Goal: Contribute content: Contribute content

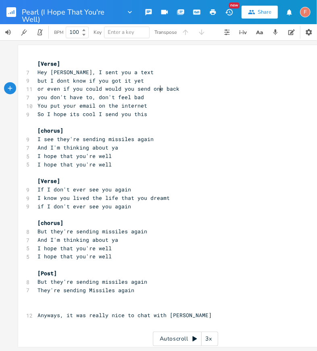
scroll to position [0, 90]
click at [166, 141] on pre "I see they're sending missiles again" at bounding box center [181, 139] width 291 height 8
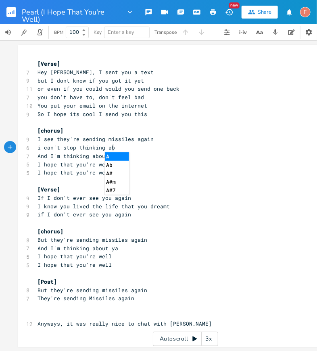
type textarea "i can't stop thinking abou"
type textarea "b"
type textarea "'bout you and your friends"
click at [211, 87] on pre "or even if you could would you send one back" at bounding box center [181, 89] width 291 height 8
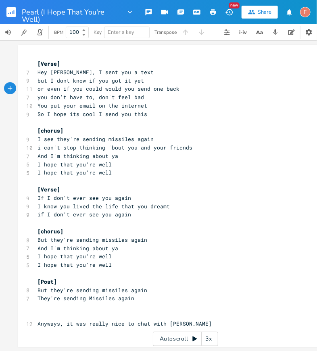
click at [198, 87] on pre "or even if you could would you send one back" at bounding box center [181, 89] width 291 height 8
click at [199, 102] on pre "You put your email on the internet" at bounding box center [181, 106] width 291 height 8
click at [190, 97] on pre "you don't have to, don't feel bad" at bounding box center [181, 97] width 291 height 8
click at [212, 97] on pre "you don't have to, don't feel bad" at bounding box center [181, 97] width 291 height 8
click at [212, 111] on pre "So I hope its cool I send you this" at bounding box center [181, 114] width 291 height 8
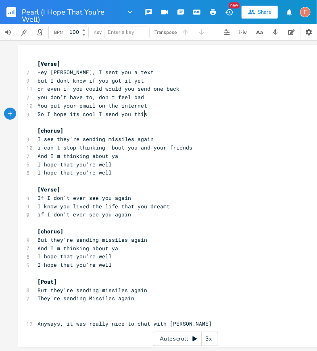
click at [208, 96] on pre "you don't have to, don't feel bad" at bounding box center [181, 97] width 291 height 8
click at [217, 79] on pre "but I dont know if you got it yet" at bounding box center [181, 81] width 291 height 8
click at [225, 85] on pre "or even if you could would you send one back" at bounding box center [181, 89] width 291 height 8
click at [206, 143] on pre "i can't stop thinking 'bout you and your friends" at bounding box center [181, 147] width 291 height 8
click at [215, 148] on pre "i can't stop thinking 'bout you and your friends" at bounding box center [181, 147] width 291 height 8
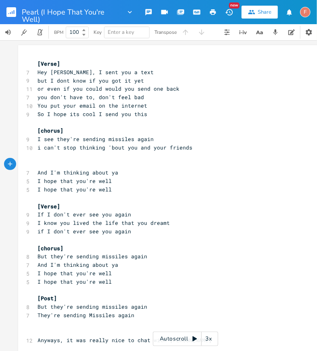
click at [202, 154] on pre "​" at bounding box center [181, 156] width 291 height 8
click at [236, 157] on pre "​" at bounding box center [181, 156] width 291 height 8
type textarea "hoping this isn't the way"
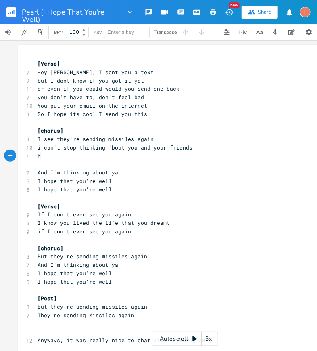
type textarea "i"
type textarea "i no"
type textarea "jnow"
type textarea "know this isn't the way that it ends"
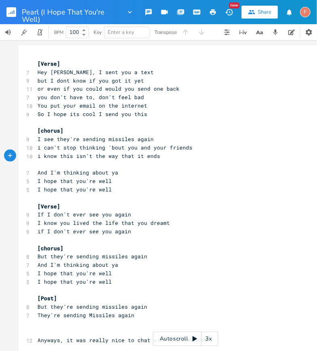
click at [179, 102] on pre "You put your email on the internet" at bounding box center [181, 106] width 291 height 8
click at [207, 93] on pre "you don't have to, don't feel bad" at bounding box center [181, 97] width 291 height 8
click at [213, 150] on pre "i can't stop thinking 'bout you and your friends" at bounding box center [181, 147] width 291 height 8
click at [220, 159] on pre "i know this isn't the way that it ends" at bounding box center [181, 156] width 291 height 8
click at [227, 159] on pre "i know this isn't the way that it ends" at bounding box center [181, 156] width 291 height 8
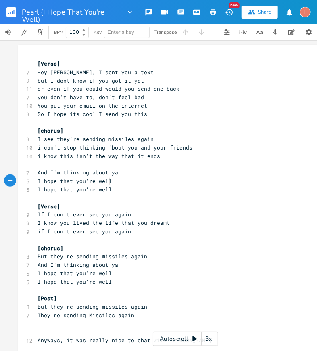
click at [203, 180] on pre "I hope that you're well" at bounding box center [181, 181] width 291 height 8
click at [184, 173] on pre "And I'm thinking about ya" at bounding box center [181, 172] width 291 height 8
click at [194, 181] on pre "I hope that you're well" at bounding box center [181, 181] width 291 height 8
click at [200, 191] on pre "I hope that you're well" at bounding box center [181, 189] width 291 height 8
click at [196, 182] on pre "I hope that you're well" at bounding box center [181, 181] width 291 height 8
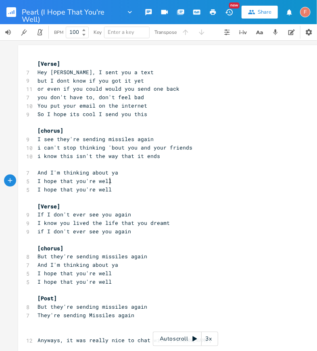
click at [193, 168] on pre "And I'm thinking about ya" at bounding box center [181, 172] width 291 height 8
click at [202, 127] on pre "[chorus]" at bounding box center [181, 130] width 291 height 8
click at [199, 158] on pre "i know this isn't the way that it ends" at bounding box center [181, 156] width 291 height 8
click at [197, 194] on pre "​" at bounding box center [181, 198] width 291 height 8
click at [199, 161] on pre "​" at bounding box center [181, 164] width 291 height 8
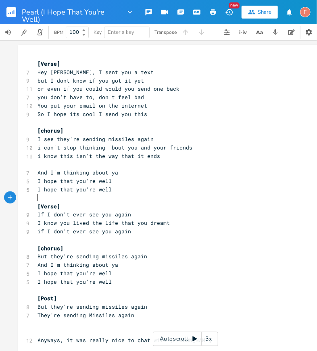
click at [199, 200] on pre "​" at bounding box center [181, 198] width 291 height 8
click at [201, 225] on pre "I know you lived the life that you dreamt" at bounding box center [181, 223] width 291 height 8
click at [206, 234] on pre "if I don't ever see you again" at bounding box center [181, 231] width 291 height 8
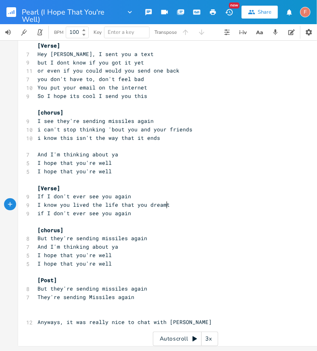
click at [211, 201] on pre "I know you lived the life that you dreamt" at bounding box center [181, 205] width 291 height 8
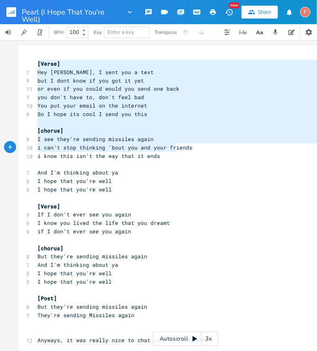
drag, startPoint x: 35, startPoint y: 64, endPoint x: 219, endPoint y: 182, distance: 218.8
click at [219, 182] on div "[Verse] 7 Hey Pearl, I sent you a text 9 but I dont know if you got it yet 11 o…" at bounding box center [181, 206] width 291 height 293
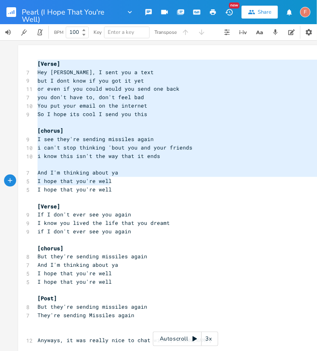
scroll to position [23, 0]
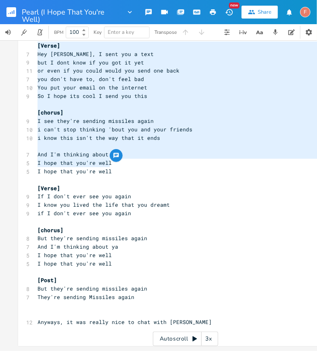
click at [212, 313] on pre "​" at bounding box center [181, 314] width 291 height 8
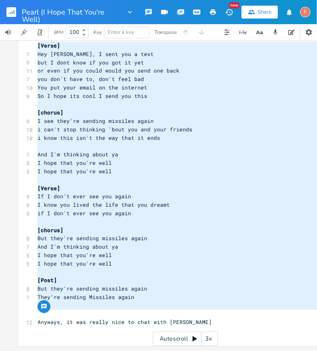
type textarea "[Verse] Hey [PERSON_NAME], I sent you a text but I dont know if you got it yet …"
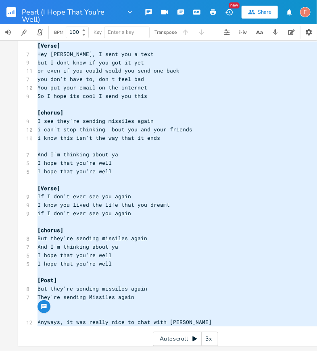
click at [232, 326] on pre "​" at bounding box center [181, 330] width 291 height 8
click at [145, 167] on pre "I hope that you're well" at bounding box center [181, 171] width 291 height 8
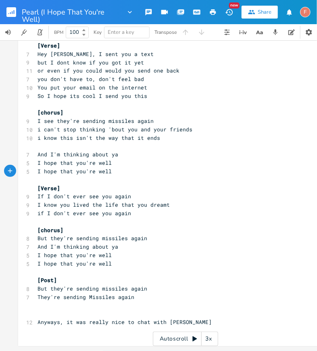
click at [46, 117] on span "I see they're sending missiles again" at bounding box center [95, 120] width 116 height 7
click at [92, 117] on span "I know it they're sending missiles again" at bounding box center [103, 120] width 132 height 7
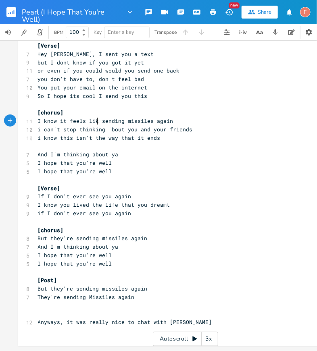
type textarea "feels like"
click at [111, 117] on span "I know it feels like sending missiles again" at bounding box center [106, 120] width 139 height 7
type textarea "sending"
click at [111, 117] on span "I know it feels like sending missiles again" at bounding box center [106, 120] width 139 height 7
click at [204, 125] on pre "i can't stop thinking 'bout you and your friends" at bounding box center [181, 129] width 291 height 8
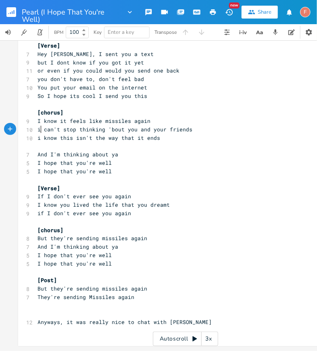
click at [38, 126] on span "i can't stop thinking 'bout you and your friends" at bounding box center [114, 129] width 155 height 7
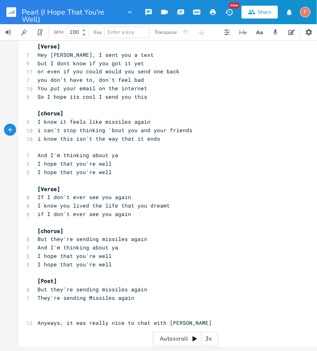
scroll to position [23, 0]
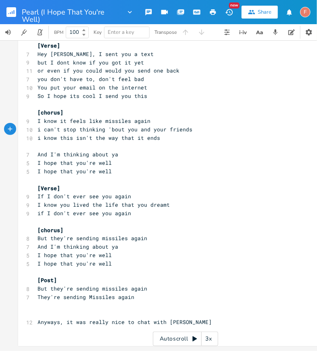
click at [151, 67] on span "or even if you could would you send one back" at bounding box center [108, 70] width 142 height 7
type textarea "one"
click at [151, 67] on span "or even if you could would you send one back" at bounding box center [108, 70] width 142 height 7
click at [171, 83] on pre "You put your email on the internet" at bounding box center [181, 87] width 291 height 8
click at [157, 75] on pre "you don't have to, don't feel bad" at bounding box center [181, 79] width 291 height 8
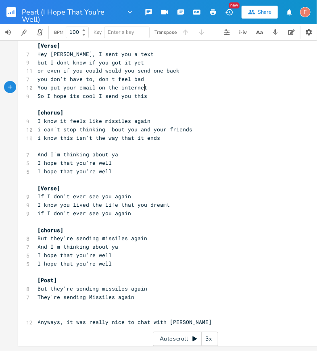
click at [179, 83] on pre "You put your email on the internet" at bounding box center [181, 87] width 291 height 8
click at [175, 83] on pre "You put your email on the internet" at bounding box center [181, 87] width 291 height 8
click at [180, 67] on pre "or even if you could would you send one back" at bounding box center [181, 70] width 291 height 8
click at [212, 75] on pre "you don't have to, don't feel bad" at bounding box center [181, 79] width 291 height 8
click at [209, 66] on pre "or even if you could would you send one back" at bounding box center [181, 70] width 291 height 8
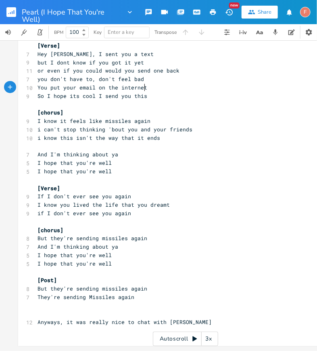
click at [232, 83] on pre "You put your email on the internet" at bounding box center [181, 87] width 291 height 8
click at [211, 117] on pre "I know it feels like missiles again" at bounding box center [181, 121] width 291 height 8
click at [237, 126] on pre "i can't stop thinking 'bout you and your friends" at bounding box center [181, 129] width 291 height 8
click at [112, 117] on span "I know it feels like missiles again" at bounding box center [93, 120] width 113 height 7
type textarea "missiles"
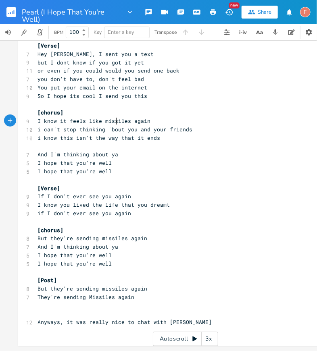
click at [112, 117] on span "I know it feels like missiles again" at bounding box center [93, 120] width 113 height 7
click at [165, 126] on span "i can't stop thinking 'bout you and your friends" at bounding box center [114, 129] width 155 height 7
click at [210, 125] on pre "i can't stop thinking 'bout you and your friends" at bounding box center [181, 129] width 291 height 8
click at [156, 83] on pre "You put your email on the internet" at bounding box center [181, 87] width 291 height 8
click at [170, 83] on pre "You put your email on the internet" at bounding box center [181, 87] width 291 height 8
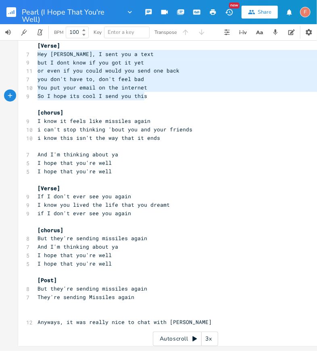
type textarea "Hey [PERSON_NAME], I sent you a text but I dont know if you got it yet or even …"
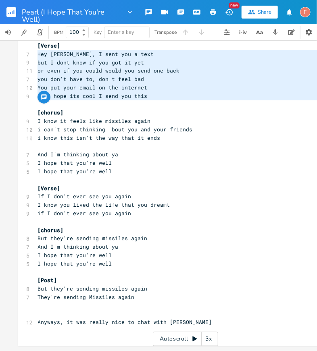
drag, startPoint x: 34, startPoint y: 51, endPoint x: 196, endPoint y: 97, distance: 168.4
click at [196, 97] on div "[Verse] 7 Hey Pearl, I sent you a text 9 but I dont know if you got it yet 11 o…" at bounding box center [181, 187] width 291 height 293
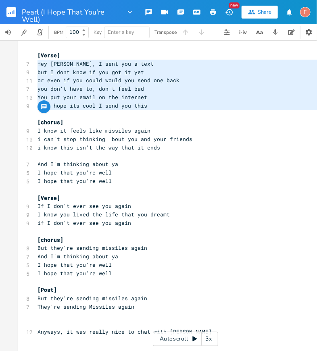
scroll to position [1, 0]
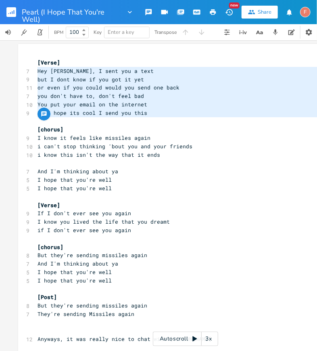
click at [195, 113] on pre "So I hope its cool I send you this" at bounding box center [181, 113] width 291 height 8
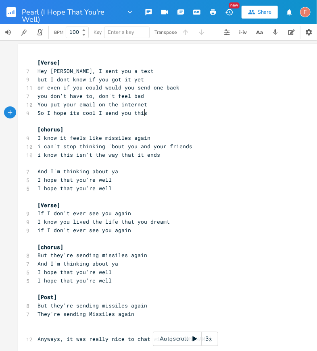
scroll to position [0, 0]
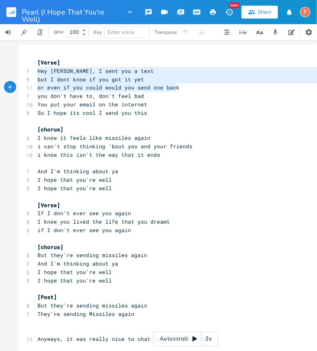
type textarea "Hey [PERSON_NAME], I sent you a text but I dont know if you got it yet or even …"
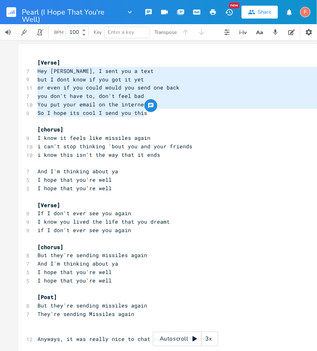
drag, startPoint x: 35, startPoint y: 72, endPoint x: 261, endPoint y: 117, distance: 230.0
click at [261, 117] on div "[Verse] 7 Hey Pearl, I sent you a text 9 but I dont know if you got it yet 11 o…" at bounding box center [181, 204] width 291 height 293
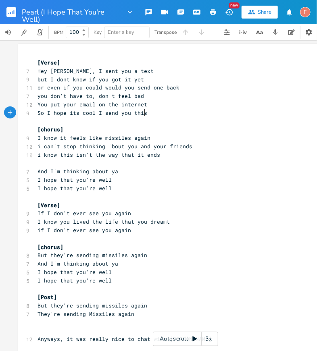
click at [242, 114] on pre "So I hope its cool I send you this" at bounding box center [181, 113] width 291 height 8
click at [146, 176] on pre "I hope that you're well" at bounding box center [181, 180] width 291 height 8
click at [166, 83] on pre "but I dont know if you got it yet" at bounding box center [181, 79] width 291 height 8
click at [179, 80] on pre "but I dont know if you got it yet" at bounding box center [181, 79] width 291 height 8
click at [114, 88] on span "or even if you could would you send one back" at bounding box center [108, 87] width 142 height 7
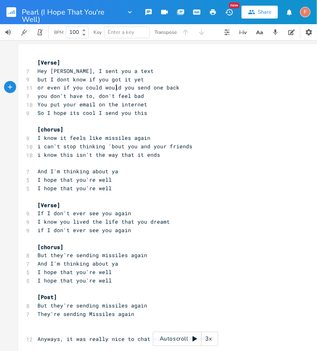
type textarea "would"
click at [114, 88] on span "or even if you could would you send one back" at bounding box center [108, 87] width 142 height 7
click at [139, 87] on span "or even if you could would you send one back" at bounding box center [108, 87] width 142 height 7
click at [157, 87] on span "or even if you could would you send one back" at bounding box center [108, 87] width 142 height 7
click at [156, 99] on pre "you don't have to, don't feel bad" at bounding box center [181, 96] width 291 height 8
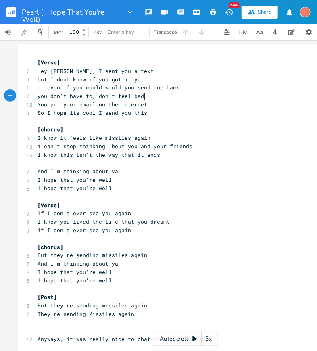
click at [143, 99] on pre "you don't have to, don't feel bad" at bounding box center [181, 96] width 291 height 8
click at [156, 96] on pre "you don't have to, don't feel bad" at bounding box center [181, 96] width 291 height 8
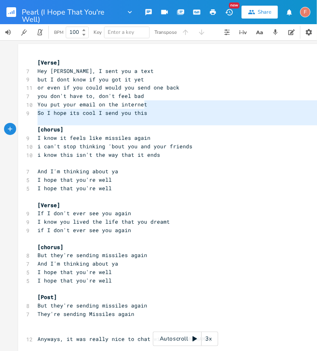
type textarea "So I hope its cool I send you this"
type textarea "or even if you could would you send one back you don't have to, don't feel bad …"
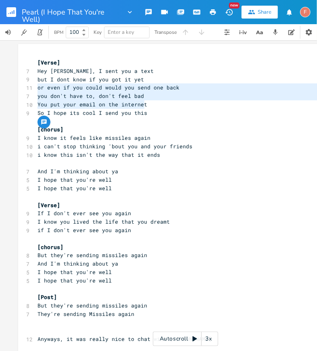
drag, startPoint x: 183, startPoint y: 105, endPoint x: 0, endPoint y: 86, distance: 184.3
click at [0, 86] on div "or even if you could would you send one back you don't have to, don't feel bad …" at bounding box center [185, 195] width 371 height 311
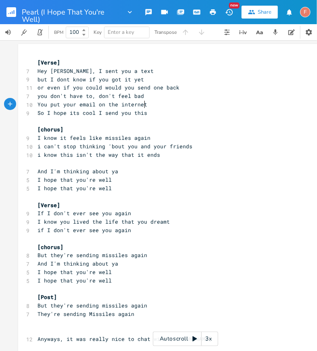
click at [212, 104] on pre "You put your email on the internet" at bounding box center [181, 104] width 291 height 8
click at [211, 156] on pre "i know this isn't the way that it ends" at bounding box center [181, 155] width 291 height 8
click at [112, 139] on span "I know it feels like missiles again" at bounding box center [93, 137] width 113 height 7
type textarea "missiles"
click at [112, 139] on span "I know it feels like missiles again" at bounding box center [93, 137] width 113 height 7
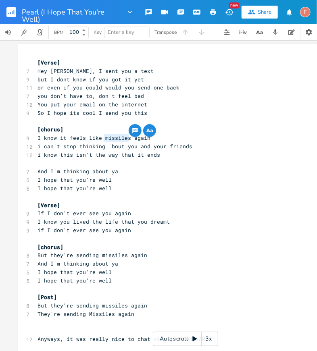
click at [144, 139] on span "I know it feels like missiles again" at bounding box center [93, 137] width 113 height 7
click at [180, 139] on pre "I know it feels like missiles again" at bounding box center [181, 138] width 291 height 8
click at [213, 145] on pre "i can't stop thinking 'bout you and your friends" at bounding box center [181, 146] width 291 height 8
click at [127, 146] on span "i can't stop thinking 'bout you and your friends" at bounding box center [114, 146] width 155 height 7
type textarea "you"
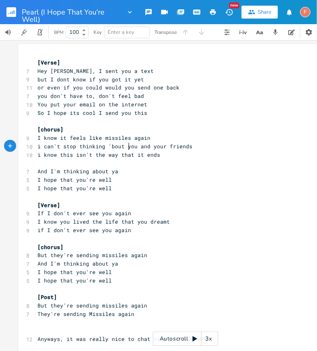
click at [127, 146] on span "i can't stop thinking 'bout you and your friends" at bounding box center [114, 146] width 155 height 7
click at [187, 259] on pre "But they're sending missiles again" at bounding box center [181, 255] width 291 height 8
click at [209, 91] on pre "or even if you could would you send one back" at bounding box center [181, 87] width 291 height 8
click at [193, 88] on pre "or even if you could would you send one back" at bounding box center [181, 87] width 291 height 8
click at [181, 96] on pre "you don't have to, don't feel bad" at bounding box center [181, 96] width 291 height 8
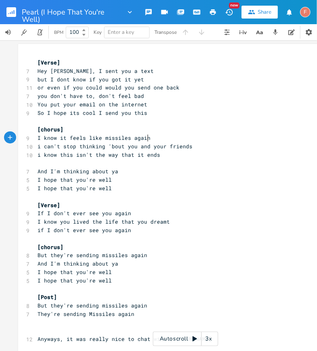
click at [191, 135] on pre "I know it feels like missiles again" at bounding box center [181, 138] width 291 height 8
click at [165, 113] on pre "So I hope its cool I send you this" at bounding box center [181, 113] width 291 height 8
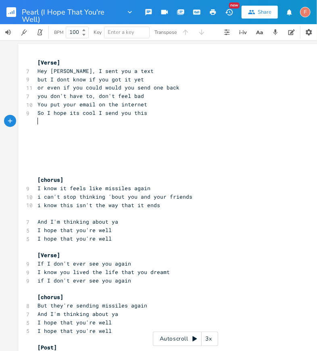
click at [164, 124] on pre "​" at bounding box center [181, 121] width 291 height 8
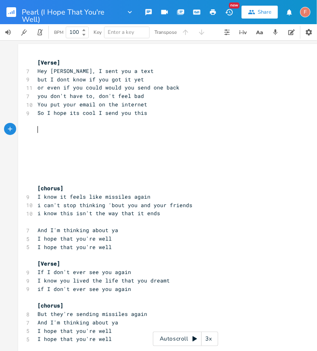
scroll to position [0, 3]
type textarea "[]"
type textarea "pro ch"
type textarea "e chorus"
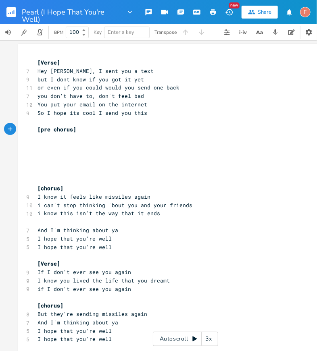
click at [146, 131] on pre "[pre chorus]" at bounding box center [181, 129] width 291 height 8
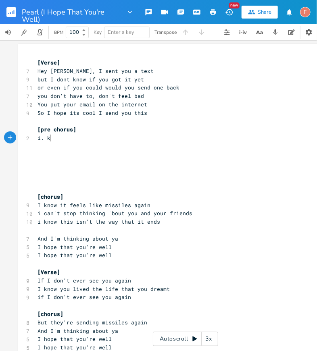
type textarea "i. kn"
type textarea "know i'll never by 6'5"
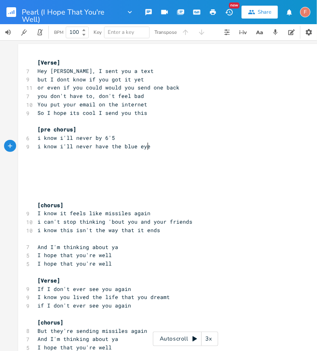
type textarea "i know i'll never have the blue eyes"
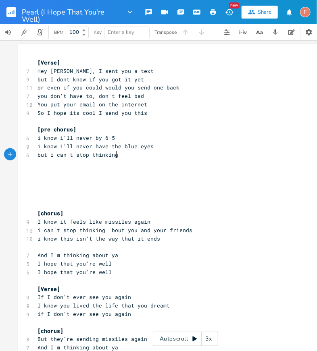
scroll to position [0, 57]
type textarea "but i can't stop thinking this one time"
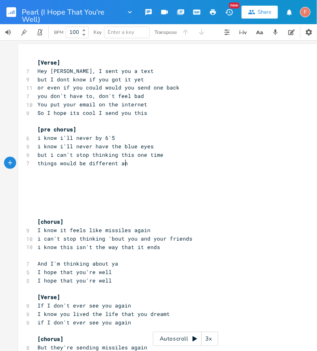
scroll to position [0, 72]
type textarea "things would be different and"
click at [113, 146] on span "i know i'll never have the blue eyes" at bounding box center [95, 146] width 116 height 7
click at [148, 163] on pre "things would be different and" at bounding box center [181, 163] width 291 height 8
click at [158, 162] on pre "things would be different and" at bounding box center [181, 163] width 291 height 8
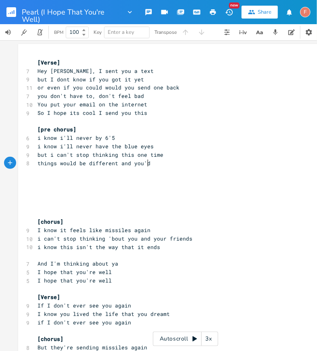
scroll to position [0, 14]
type textarea "you'd"
type textarea "i could call you mine"
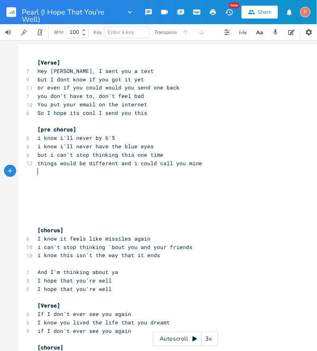
type textarea "b"
type textarea "but thaa"
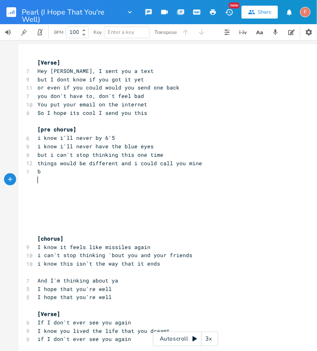
click at [64, 142] on pre "i know i'll never have the blue eyes" at bounding box center [181, 146] width 291 height 8
click at [44, 146] on span "i know i'll never have the blue eyes" at bounding box center [95, 146] width 116 height 7
click at [54, 147] on span "i know i'll never have the blue eyes" at bounding box center [95, 146] width 116 height 7
drag, startPoint x: 57, startPoint y: 147, endPoint x: 28, endPoint y: 147, distance: 28.6
click at [28, 147] on div "i know xxxxxxxxxx [Verse] 7 Hey Pearl, I sent you a text 9 but I dont know if y…" at bounding box center [185, 258] width 334 height 428
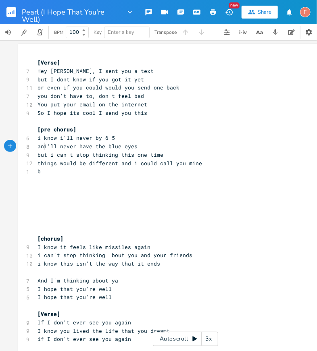
scroll to position [0, 10]
type textarea "and"
click at [97, 136] on span "i know i'll never by 6'5" at bounding box center [75, 137] width 77 height 7
type textarea "]e"
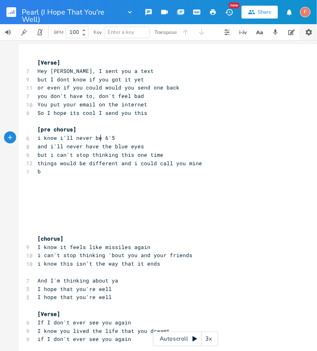
type textarea "e"
click at [124, 120] on pre "​" at bounding box center [181, 121] width 291 height 8
click at [98, 96] on span "you don't have to, don't feel bad" at bounding box center [90, 95] width 106 height 7
click at [104, 128] on pre "[pre chorus]" at bounding box center [181, 129] width 291 height 8
click at [143, 139] on pre "i know i'll never be 6'5" at bounding box center [181, 138] width 291 height 8
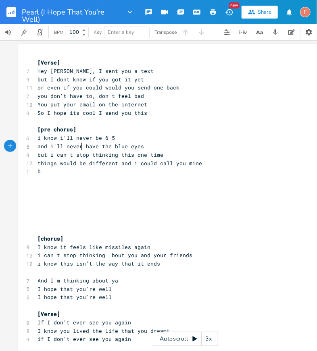
click at [79, 147] on span "and i'll never have the blue eyes" at bounding box center [90, 146] width 106 height 7
click at [95, 147] on span "and i'll never have the blue eyes" at bounding box center [90, 146] width 106 height 7
click at [69, 147] on span "and i'll never have the blue eyes" at bounding box center [90, 146] width 106 height 7
click at [86, 148] on span "and i'll never have the blue eyes" at bounding box center [90, 146] width 106 height 7
type textarea "have"
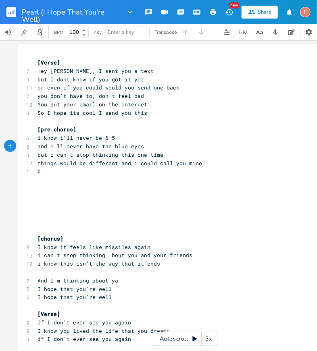
click at [86, 148] on span "and i'll never have the blue eyes" at bounding box center [90, 146] width 106 height 7
click at [112, 166] on span "things would be different and i could call you mine" at bounding box center [119, 163] width 164 height 7
click at [48, 147] on span "and i'll never have the blue eyes" at bounding box center [90, 146] width 106 height 7
type textarea "]"
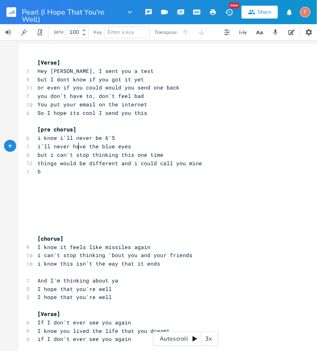
click at [77, 143] on span "i'll never have the blue eyes" at bounding box center [83, 146] width 93 height 7
type textarea "ip"
type textarea "mpress your friends or have"
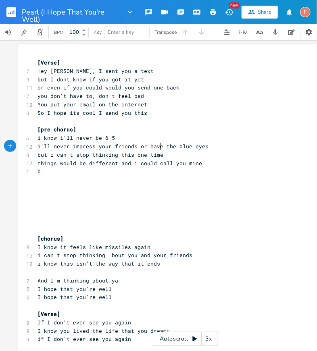
click at [164, 147] on span "i'll never impress your friends or have the blue eyes" at bounding box center [122, 146] width 171 height 7
type textarea "the"
click at [164, 147] on span "i'll never impress your friends or have the blue eyes" at bounding box center [122, 146] width 171 height 7
click at [77, 146] on span "i'll never impress your friends or have blue eyes" at bounding box center [116, 146] width 158 height 7
type textarea "impress"
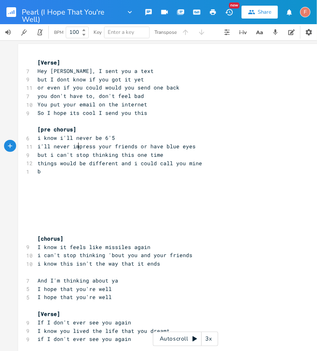
click at [77, 146] on span "i'll never impress your friends or have blue eyes" at bounding box center [116, 146] width 158 height 7
click at [95, 149] on span "i'll never impress your friends or have blue eyes" at bounding box center [116, 146] width 158 height 7
click at [81, 147] on span "i'll never impress your friends or have blue eyes" at bounding box center [116, 146] width 158 height 7
drag, startPoint x: 67, startPoint y: 147, endPoint x: 36, endPoint y: 150, distance: 30.8
click at [36, 150] on pre "i'll never impress your friends or have blue eyes" at bounding box center [181, 146] width 291 height 8
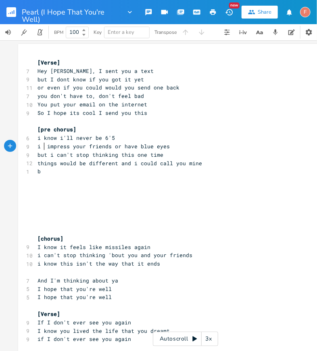
type textarea "i w"
type textarea "won't"
click at [177, 154] on pre "but i can't stop thinking this one time" at bounding box center [181, 155] width 291 height 8
click at [157, 147] on span "won't impress your friends or have blue eyes" at bounding box center [108, 146] width 142 height 7
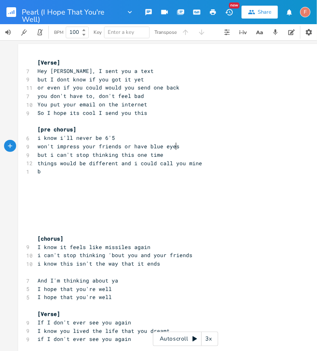
click at [210, 143] on pre "won't impress your friends or have blue eyes" at bounding box center [181, 146] width 291 height 8
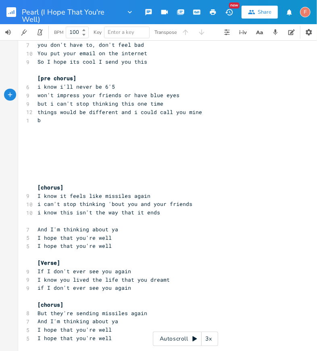
scroll to position [0, 0]
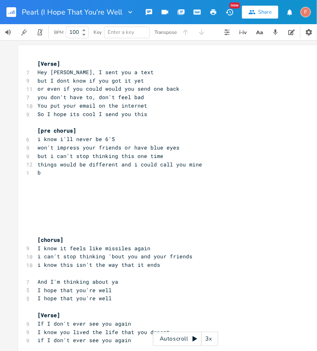
click at [12, 14] on rect "button" at bounding box center [11, 12] width 10 height 10
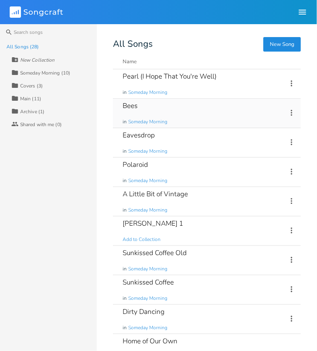
click at [222, 115] on div "Bees in Someday Morning" at bounding box center [199, 113] width 155 height 29
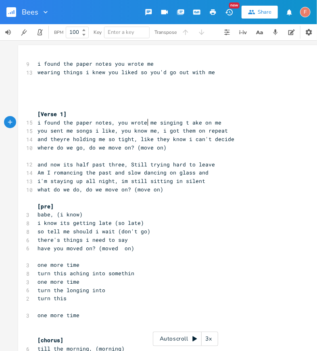
click at [147, 121] on span "i found the paper notes, you wrote me singing t ake on me" at bounding box center [129, 122] width 184 height 7
click at [104, 137] on span "and theyre holding me so tight, like they know i can't decide" at bounding box center [135, 138] width 197 height 7
click at [95, 134] on span "you sent me songs i like, you know me, i got them on repeat" at bounding box center [132, 130] width 190 height 7
click at [100, 185] on pre "what do we do, do we move on? (move on)" at bounding box center [181, 189] width 291 height 8
click at [19, 12] on button "button" at bounding box center [14, 11] width 16 height 19
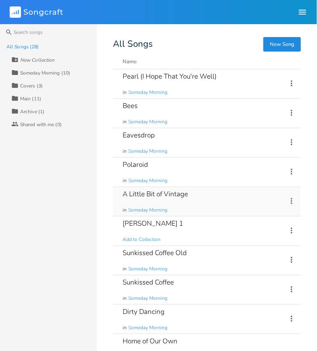
click at [207, 197] on div "A Little Bit of Vintage in Someday Morning" at bounding box center [199, 201] width 155 height 29
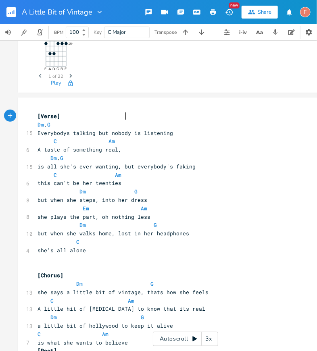
scroll to position [86, 0]
drag, startPoint x: 57, startPoint y: 164, endPoint x: 73, endPoint y: 166, distance: 16.6
click at [73, 166] on span "is all she's ever wanting, but everybody's faking" at bounding box center [116, 165] width 158 height 7
type textarea "you're"
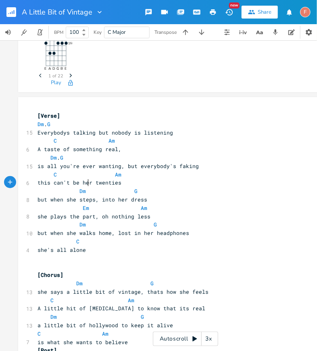
click at [84, 182] on span "this can't be her twenties" at bounding box center [79, 182] width 84 height 7
type textarea "your"
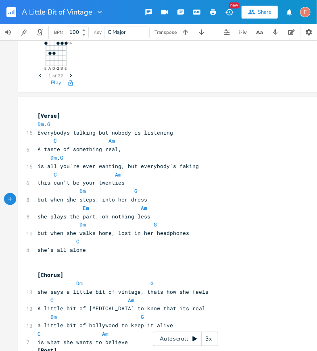
click at [68, 199] on span "but when she steps, into her dress" at bounding box center [92, 199] width 110 height 7
type textarea "you"
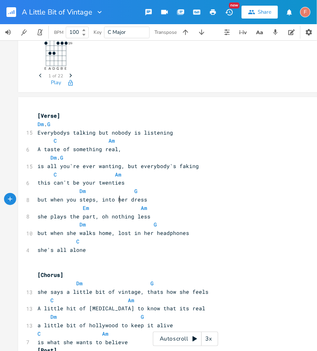
click at [117, 199] on span "but when you steps, into her dress" at bounding box center [92, 199] width 110 height 7
type textarea "your"
click at [90, 199] on span "but when you steps, into your dress" at bounding box center [93, 199] width 113 height 7
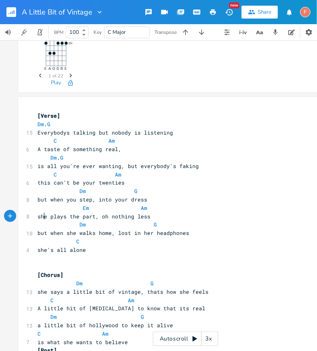
click at [40, 214] on span "she plays the part, oh nothing less" at bounding box center [93, 216] width 113 height 7
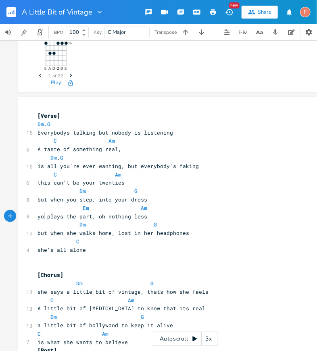
type textarea "you"
click at [61, 218] on span "you plays the part, oh nothing less" at bounding box center [93, 216] width 113 height 7
click at [67, 233] on span "but when she walks home, lost in her headphones" at bounding box center [112, 232] width 151 height 7
type textarea "you"
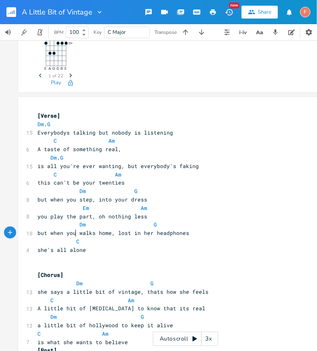
click at [91, 234] on span "but when you walks home, lost in her headphones" at bounding box center [112, 232] width 151 height 7
click at [51, 250] on span "she's all alone" at bounding box center [61, 249] width 48 height 7
click at [139, 232] on span "but when you walk home, lost in her headphones" at bounding box center [111, 232] width 148 height 7
type textarea "your"
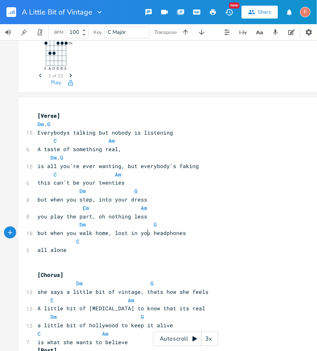
scroll to position [0, 10]
click at [37, 251] on span "all alone" at bounding box center [51, 249] width 29 height 7
type textarea "you're"
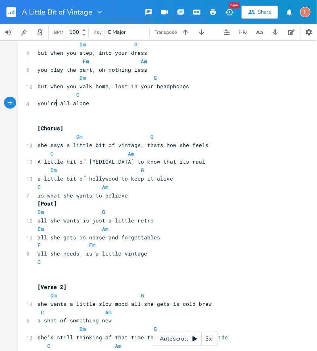
scroll to position [240, 0]
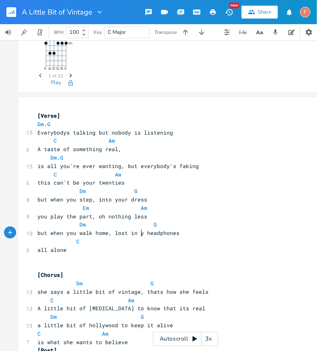
type textarea "her"
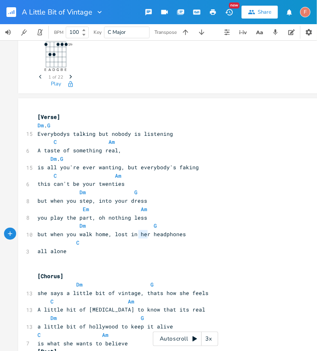
scroll to position [85, 0]
type textarea "she"
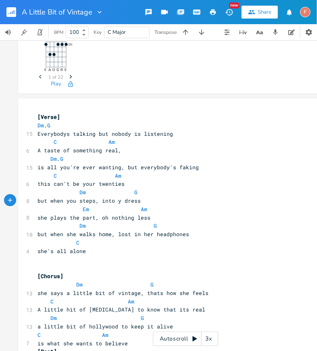
type textarea "her"
type textarea "she"
type textarea "her"
type textarea "she's"
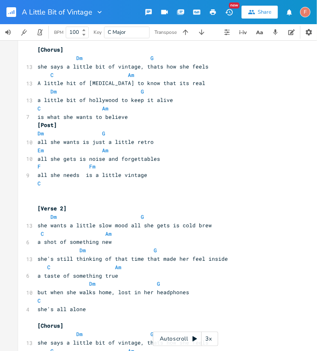
scroll to position [312, 0]
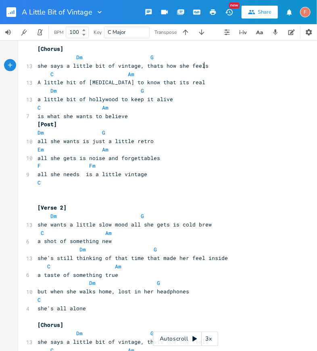
click at [232, 66] on pre "she says a little bit of vintage, thats how she feels" at bounding box center [181, 66] width 291 height 8
click at [226, 66] on pre "she says a little bit of vintage, thats how she feels" at bounding box center [181, 66] width 291 height 8
click at [213, 98] on pre "a little bit of hollywood to keep it alive" at bounding box center [181, 99] width 291 height 8
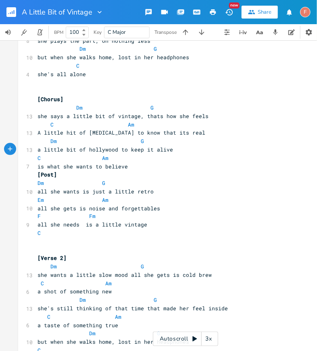
scroll to position [186, 0]
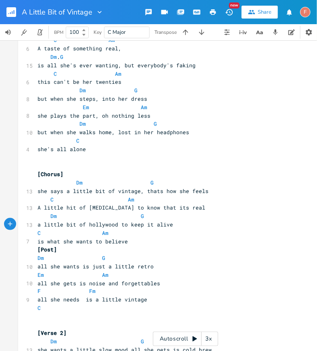
click at [12, 14] on icon "button" at bounding box center [12, 12] width 1 height 3
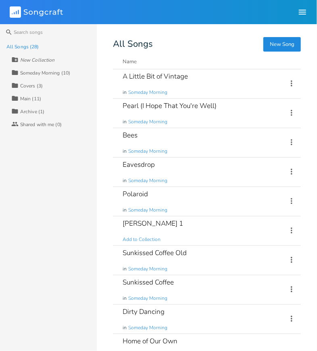
click at [288, 46] on button "New Song" at bounding box center [281, 44] width 37 height 15
click at [47, 72] on div "Someday Morning (10)" at bounding box center [45, 72] width 50 height 5
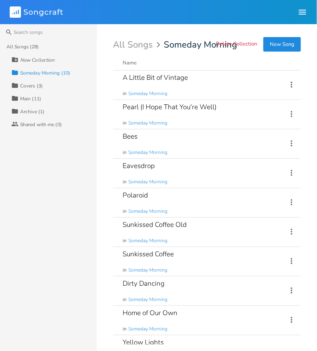
click at [275, 43] on button "New Song" at bounding box center [281, 44] width 37 height 15
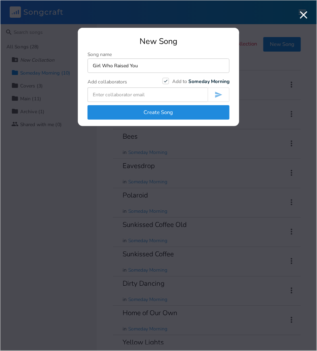
type input "Girl Who Raised You"
click at [194, 108] on button "Create Song" at bounding box center [158, 112] width 142 height 15
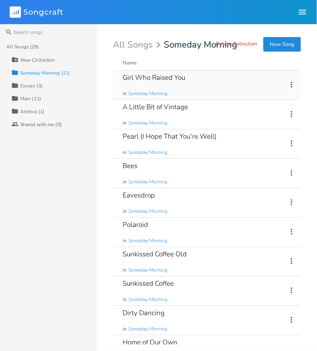
click at [197, 82] on div "Girl Who Raised You in Someday Morning" at bounding box center [199, 84] width 155 height 29
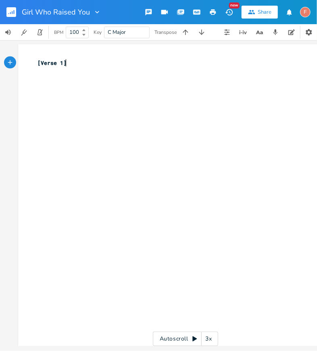
scroll to position [5, 0]
type textarea "[Verse 1]"
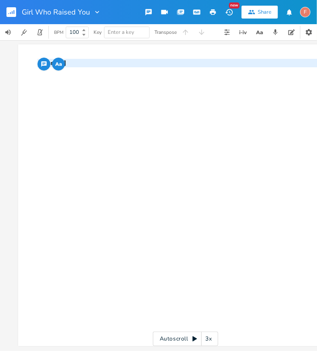
paste textarea
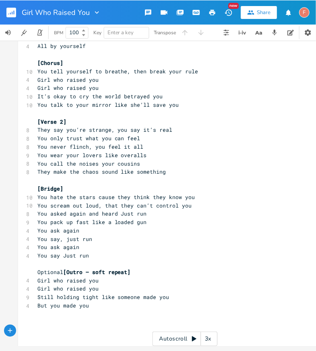
scroll to position [0, 0]
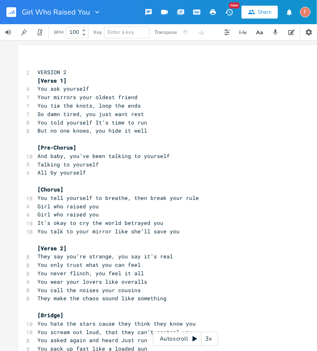
type textarea "VERSION 2"
drag, startPoint x: 71, startPoint y: 72, endPoint x: 10, endPoint y: 72, distance: 61.6
click at [18, 72] on div "VERSION 2 x ​ 2 VERSION 2 [Verse 1] 4 You ask yourself 7 Your mirrors your olde…" at bounding box center [185, 259] width 334 height 428
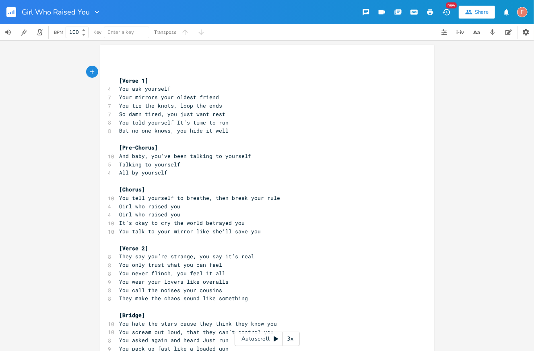
click at [217, 110] on pre "So damn tired, you just want rest" at bounding box center [263, 114] width 291 height 8
click at [249, 106] on pre "You tie the knots, loop the ends" at bounding box center [263, 106] width 291 height 8
